Goal: Check status: Check status

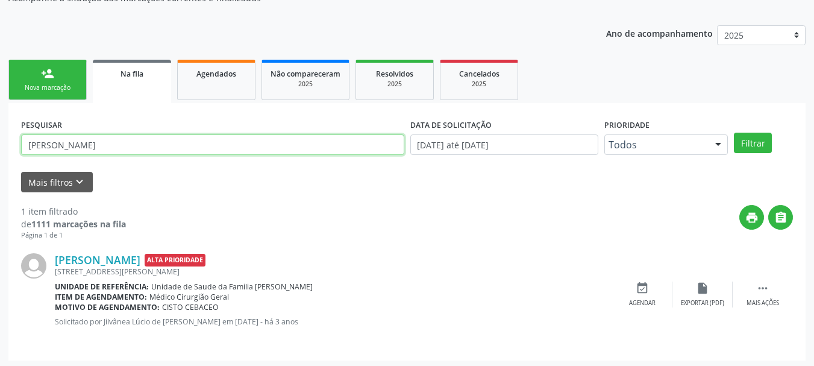
scroll to position [120, 0]
click at [70, 136] on input "[PERSON_NAME]" at bounding box center [212, 144] width 383 height 20
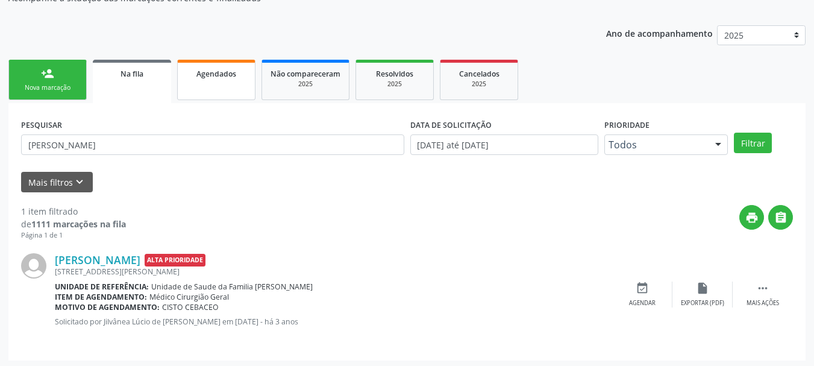
click at [242, 83] on link "Agendados" at bounding box center [216, 80] width 78 height 40
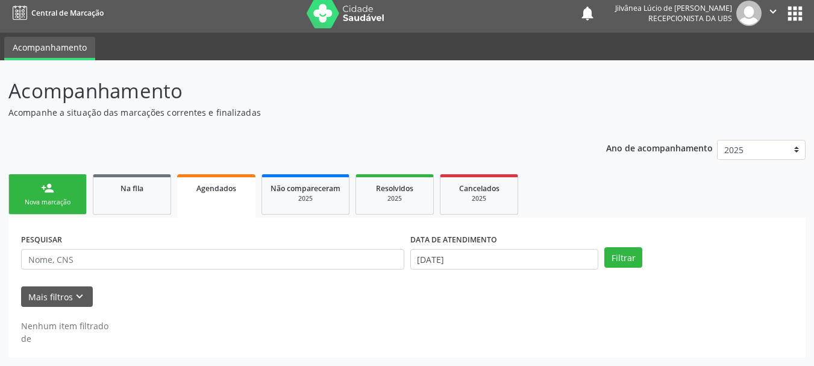
scroll to position [6, 0]
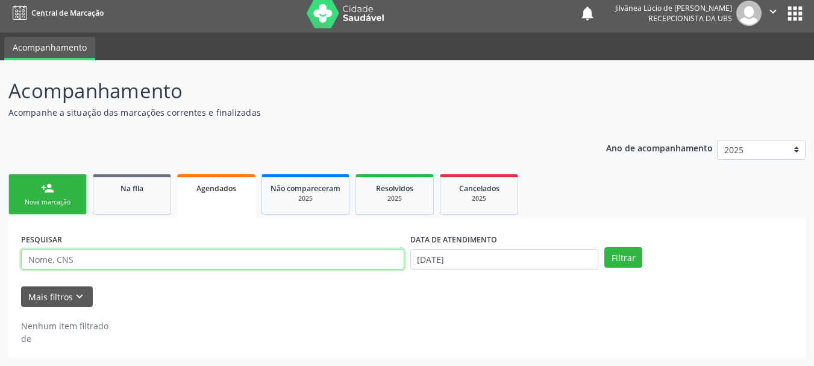
click at [140, 252] on input "text" at bounding box center [212, 259] width 383 height 20
paste input "Jaciara da [PERSON_NAME]"
type input "Jaciara da [PERSON_NAME]"
click at [604, 247] on button "Filtrar" at bounding box center [623, 257] width 38 height 20
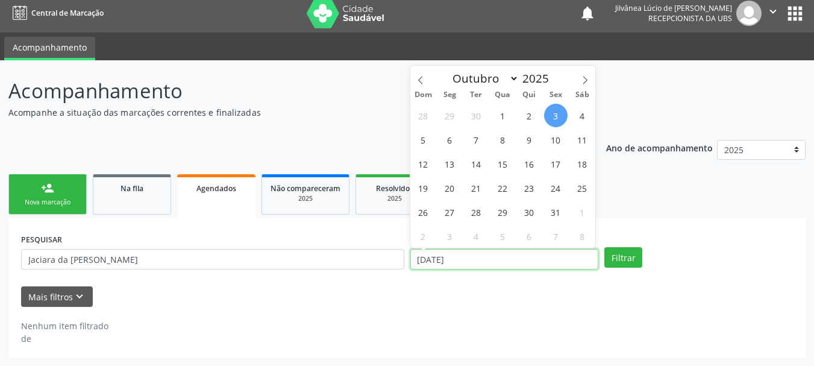
click at [477, 250] on input "[DATE]" at bounding box center [504, 259] width 189 height 20
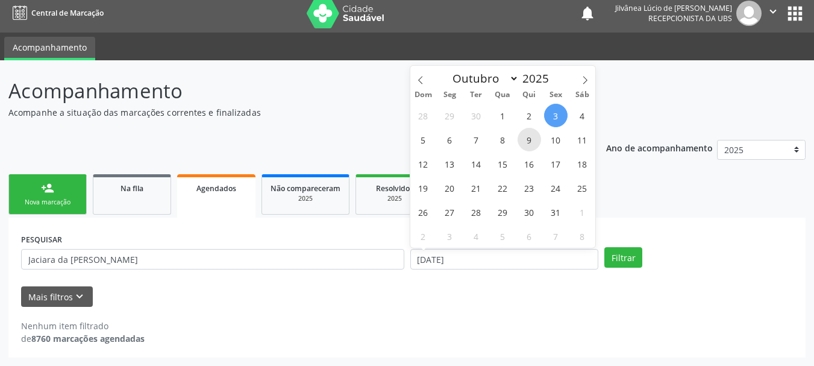
click at [533, 148] on span "9" at bounding box center [528, 139] width 23 height 23
type input "[DATE]"
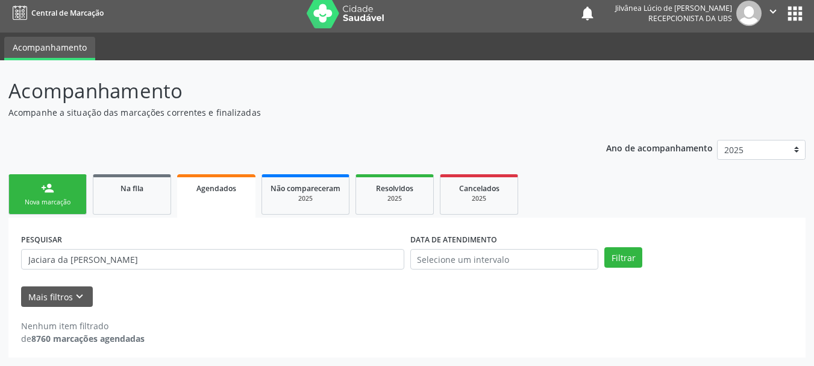
click at [637, 237] on div "PESQUISAR Jaciara da [PERSON_NAME] DATA DE ATENDIMENTO Filtrar" at bounding box center [407, 253] width 778 height 47
click at [625, 249] on button "Filtrar" at bounding box center [623, 257] width 38 height 20
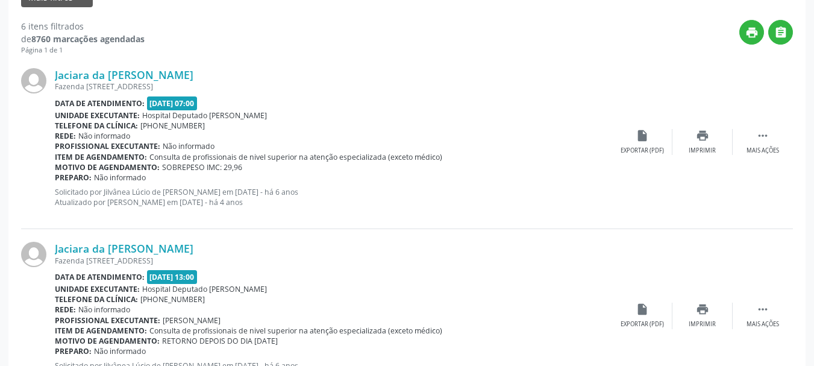
scroll to position [307, 0]
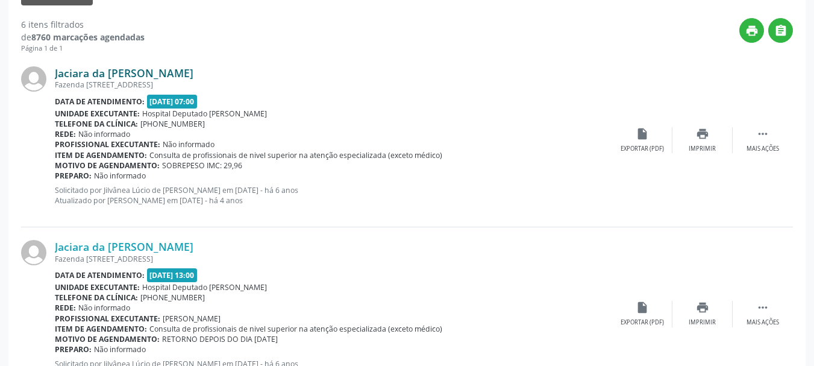
click at [113, 77] on link "Jaciara da [PERSON_NAME]" at bounding box center [124, 72] width 139 height 13
